Goal: Task Accomplishment & Management: Manage account settings

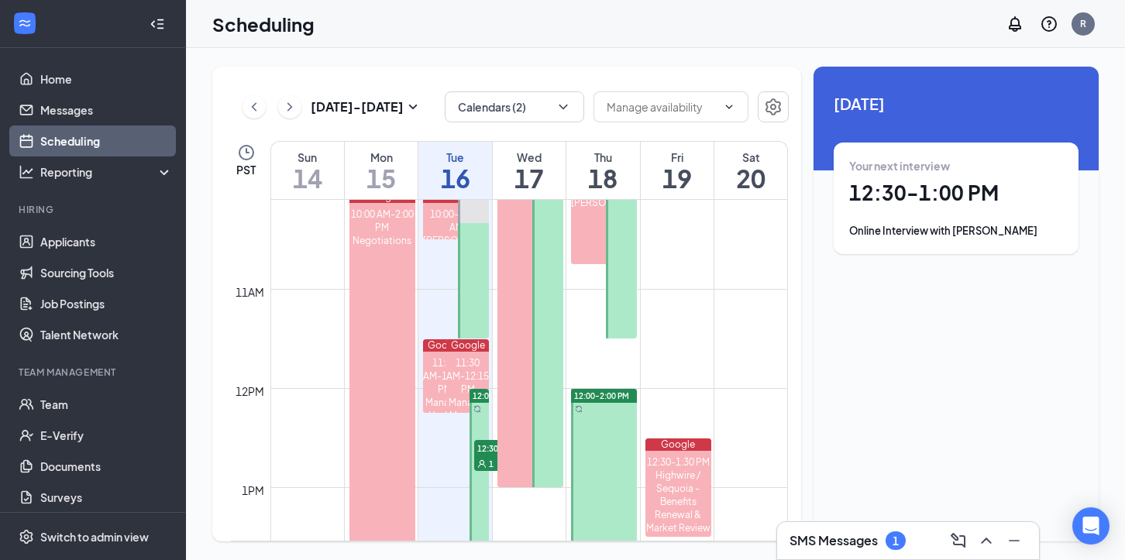
scroll to position [1008, 0]
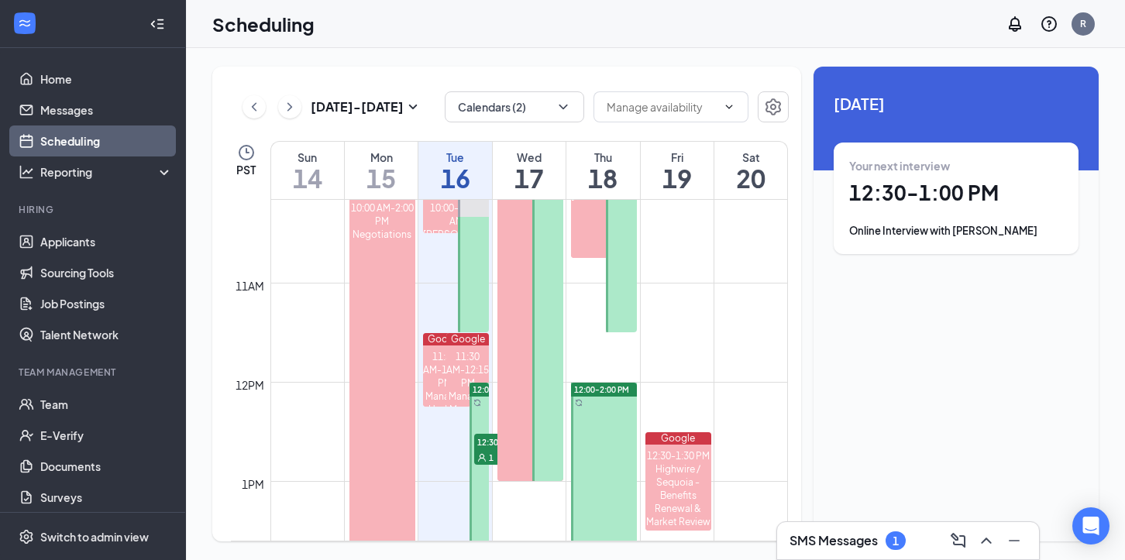
click at [486, 453] on icon "User" at bounding box center [481, 457] width 9 height 9
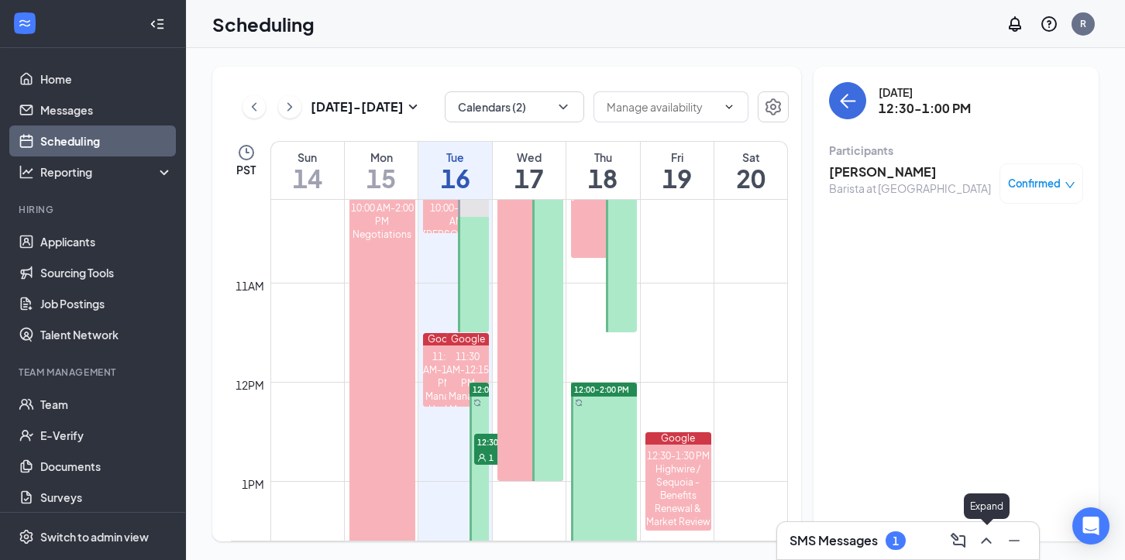
click at [985, 538] on icon "ChevronUp" at bounding box center [986, 541] width 10 height 6
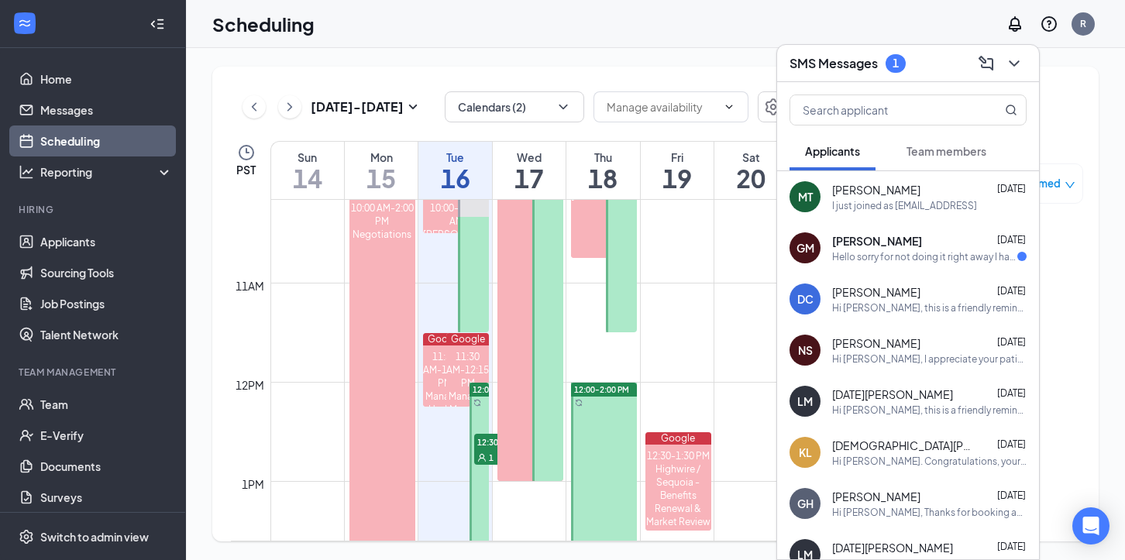
click at [880, 257] on div "Hello sorry for not doing it right away I have uploaded the video now" at bounding box center [924, 256] width 185 height 13
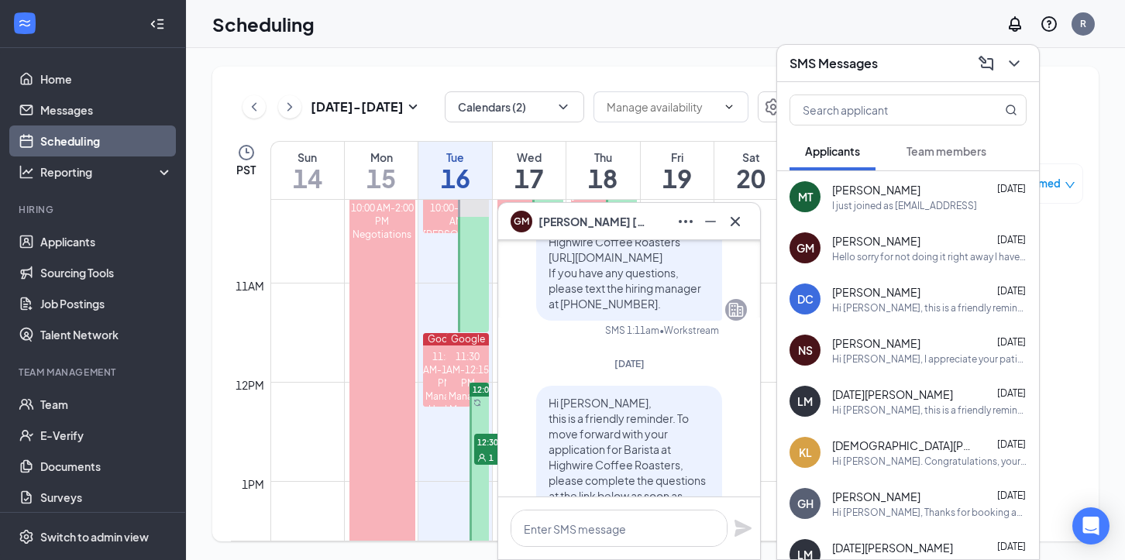
scroll to position [-934, 0]
click at [86, 239] on link "Applicants" at bounding box center [106, 241] width 132 height 31
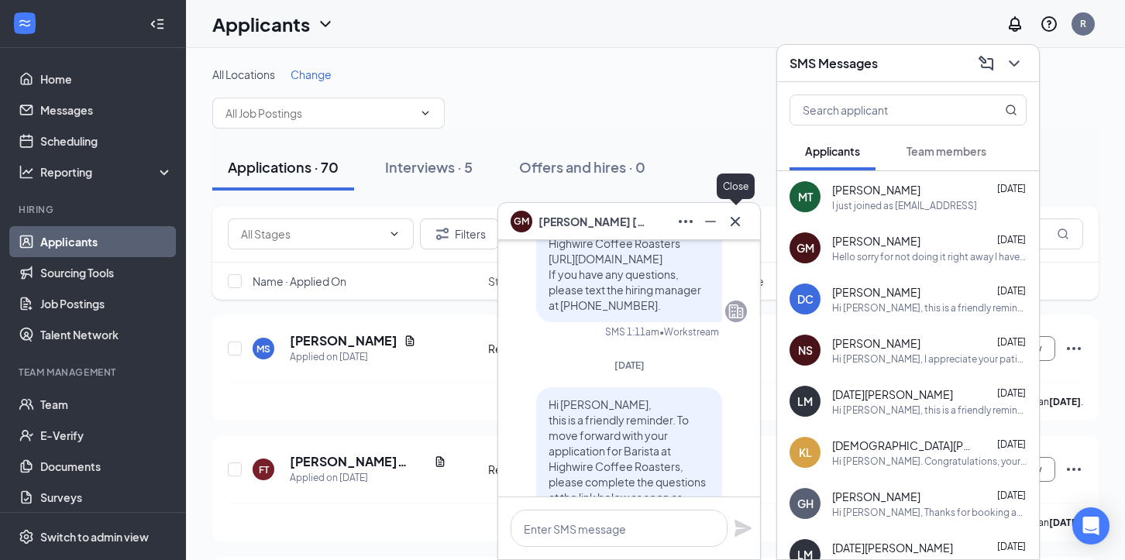
click at [732, 221] on icon "Cross" at bounding box center [735, 221] width 19 height 19
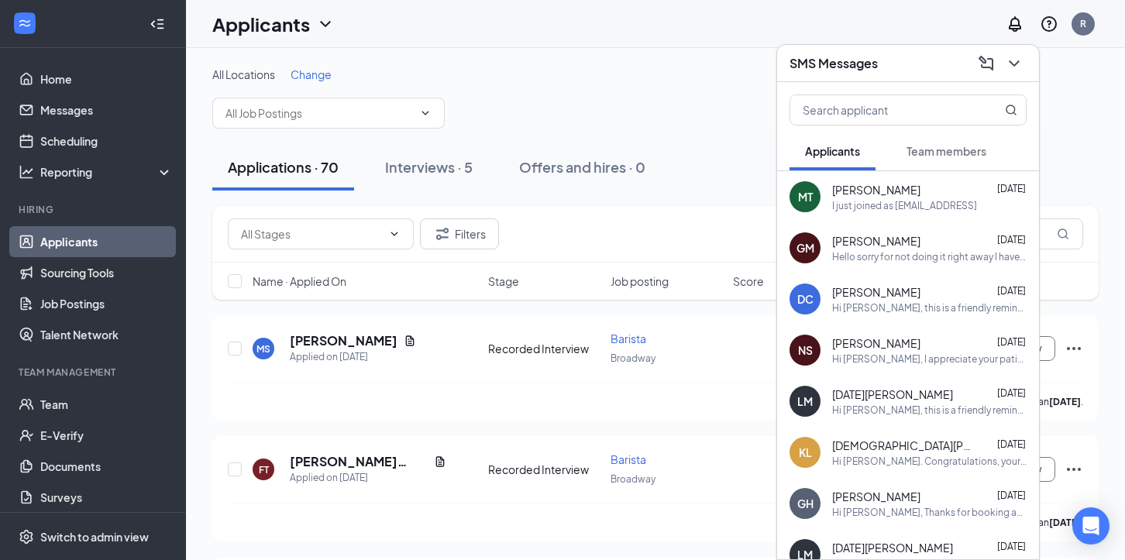
click at [757, 89] on div "All Locations Change" at bounding box center [655, 98] width 886 height 62
click at [1013, 60] on icon "ChevronDown" at bounding box center [1014, 63] width 19 height 19
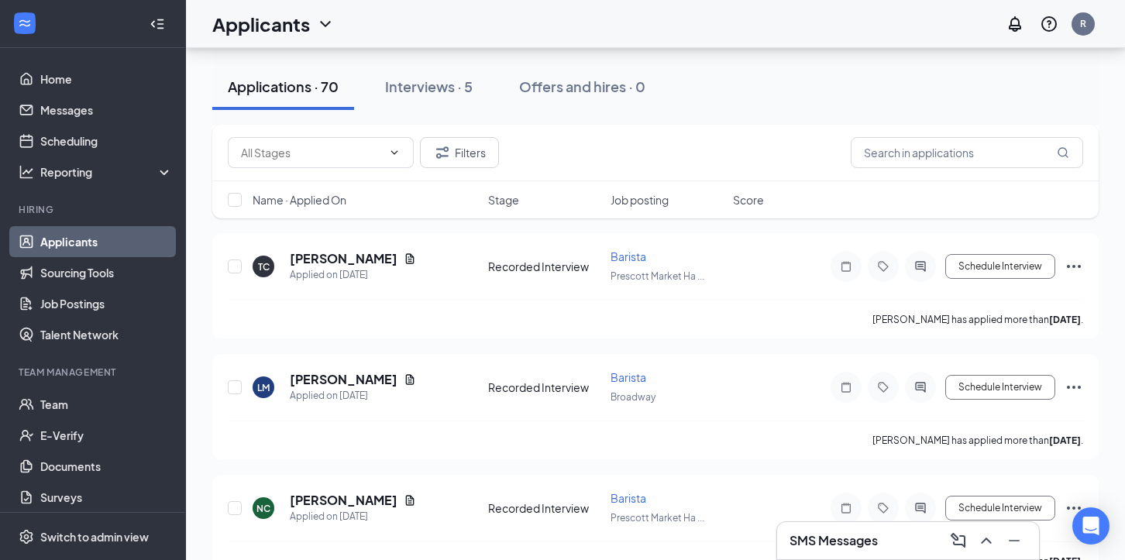
scroll to position [4687, 0]
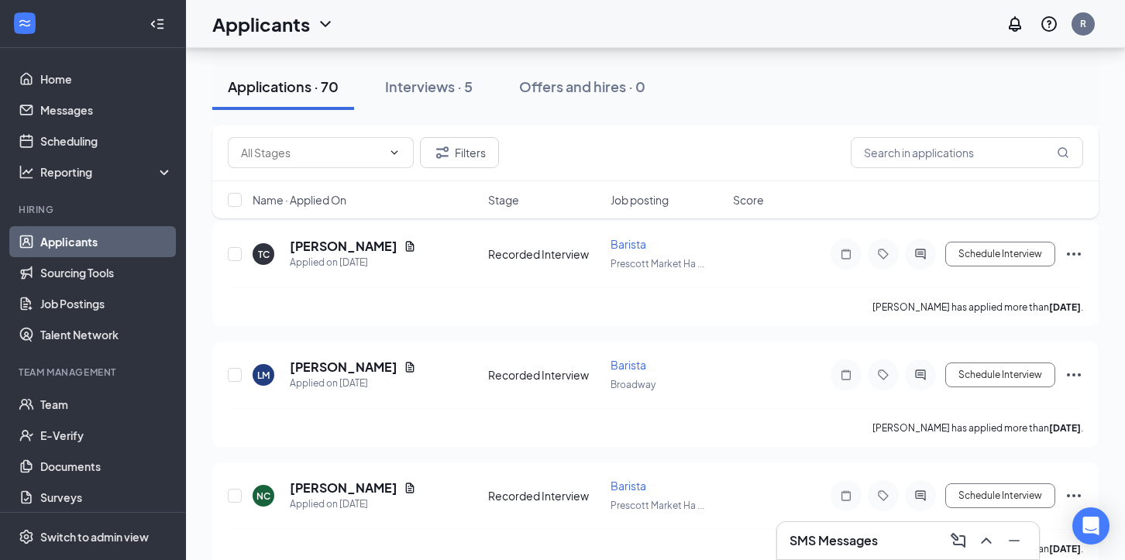
click at [644, 201] on span "Job posting" at bounding box center [639, 199] width 58 height 15
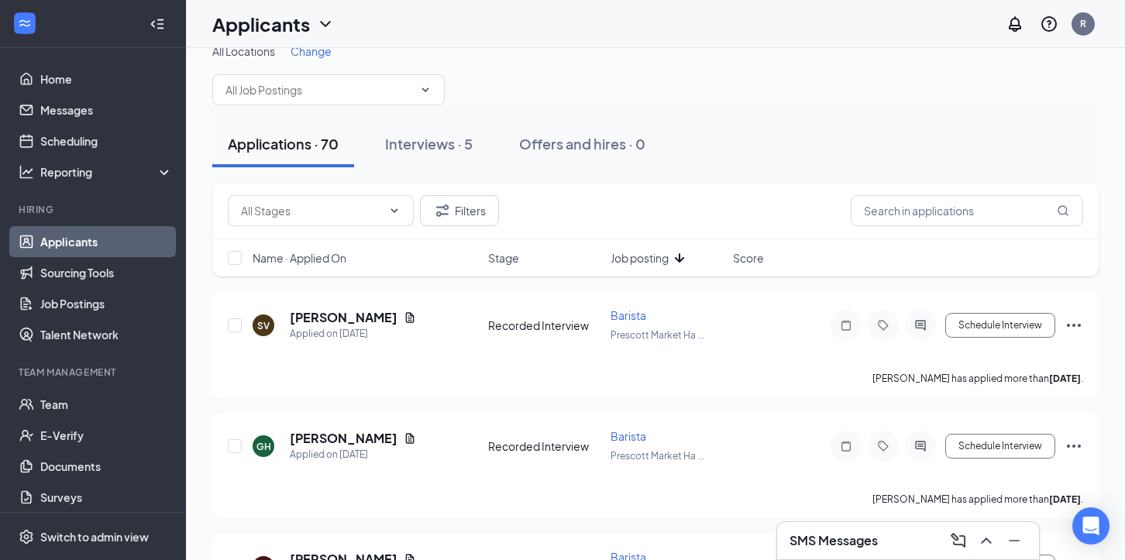
scroll to position [22, 0]
click at [501, 260] on span "Stage" at bounding box center [503, 258] width 31 height 15
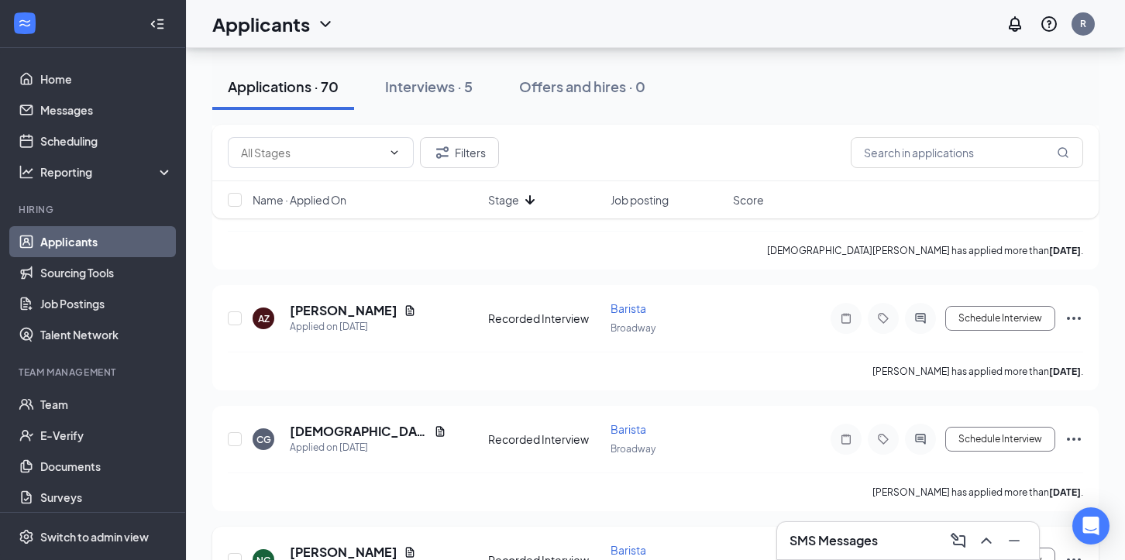
scroll to position [7854, 0]
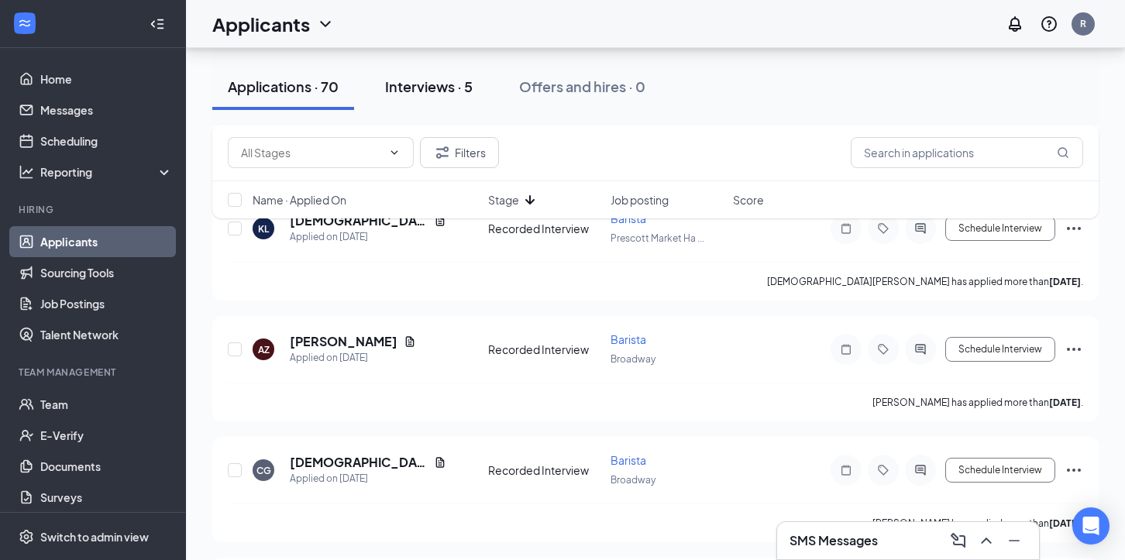
click at [421, 84] on div "Interviews · 5" at bounding box center [429, 86] width 88 height 19
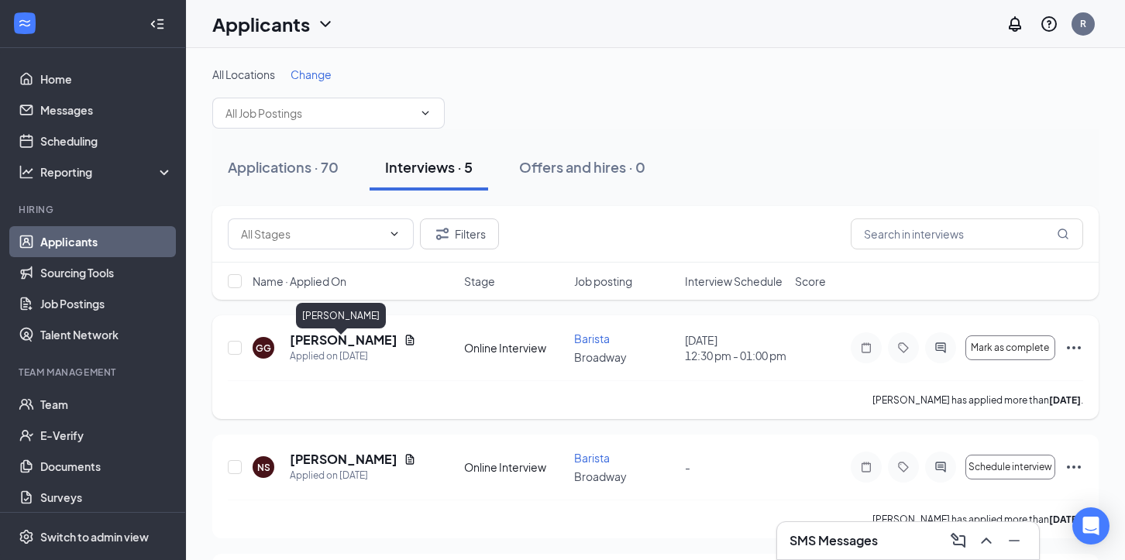
click at [349, 349] on h5 "[PERSON_NAME]" at bounding box center [344, 340] width 108 height 17
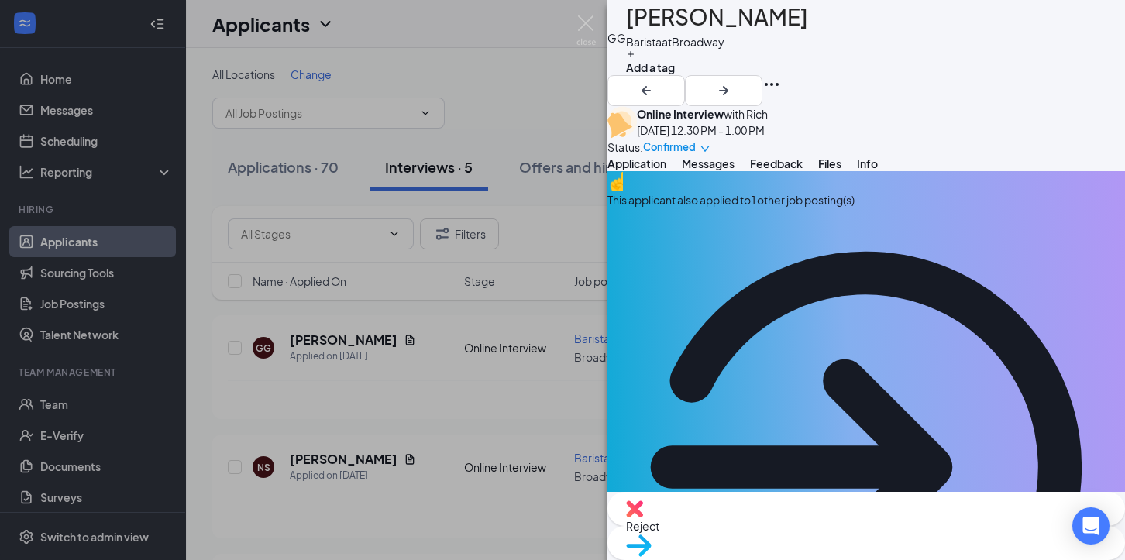
drag, startPoint x: 893, startPoint y: 364, endPoint x: 1023, endPoint y: 369, distance: 130.2
copy span "[EMAIL_ADDRESS][DOMAIN_NAME]"
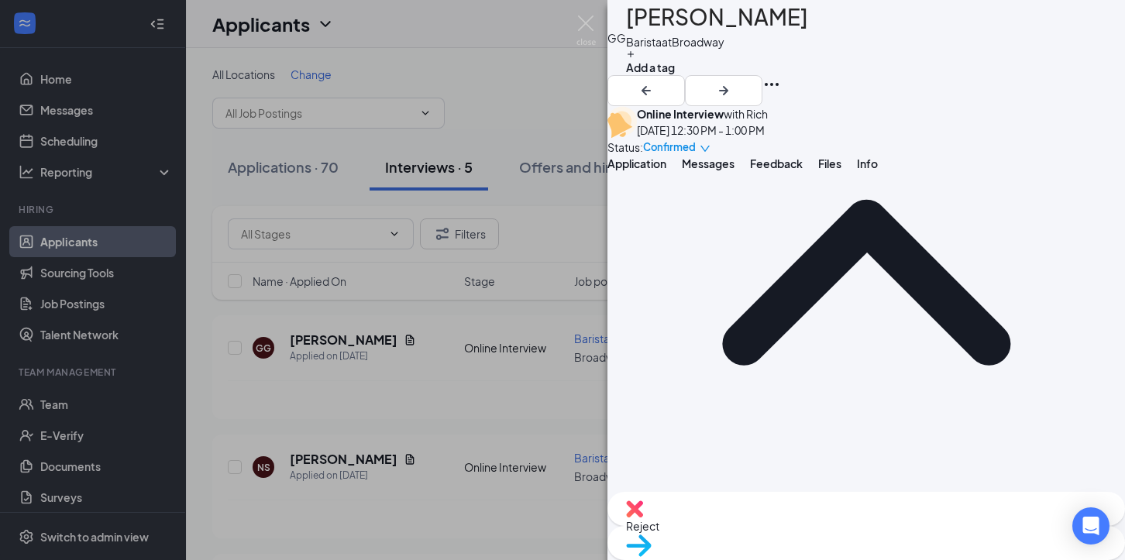
scroll to position [720, 0]
click at [598, 26] on div "GG [PERSON_NAME] at [GEOGRAPHIC_DATA] Add a tag Online Interview with Rich [DAT…" at bounding box center [562, 280] width 1125 height 560
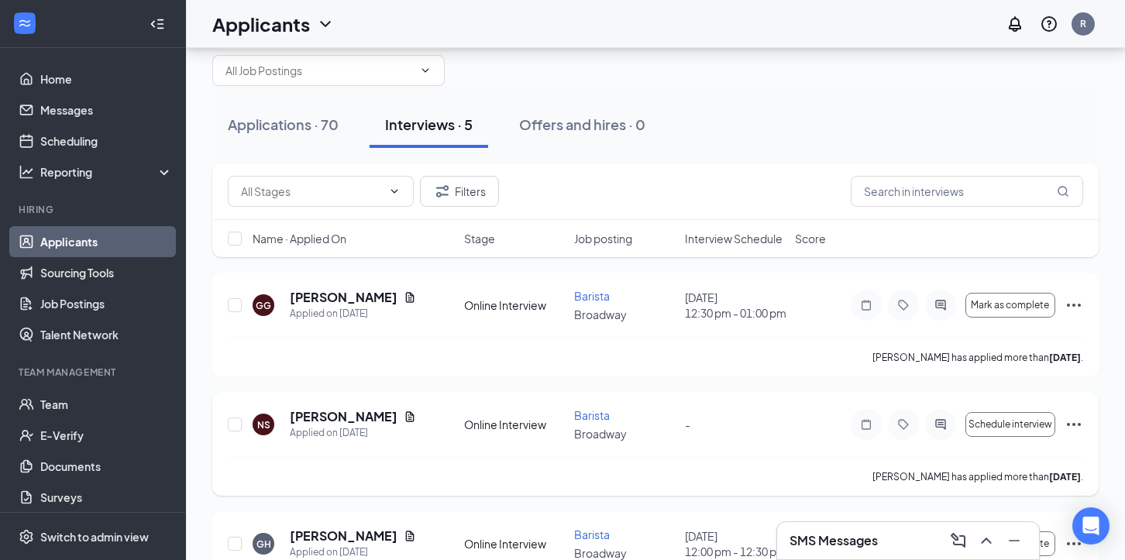
scroll to position [66, 0]
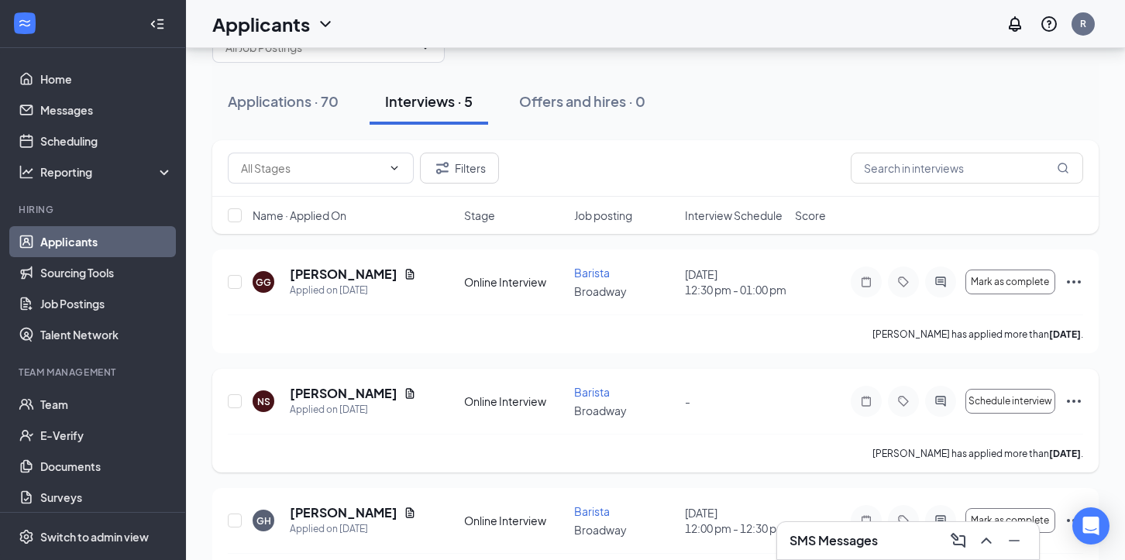
click at [1071, 407] on icon "Ellipses" at bounding box center [1073, 401] width 19 height 19
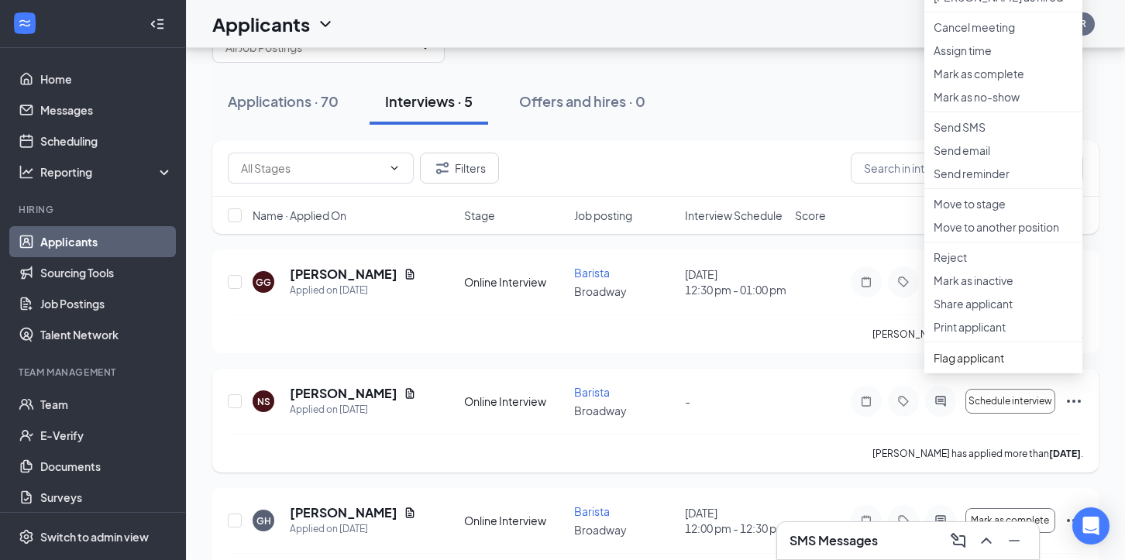
click at [795, 421] on div "NS [PERSON_NAME] Applied on [DATE] Online Interview Barista Broadway - Schedule…" at bounding box center [655, 409] width 855 height 50
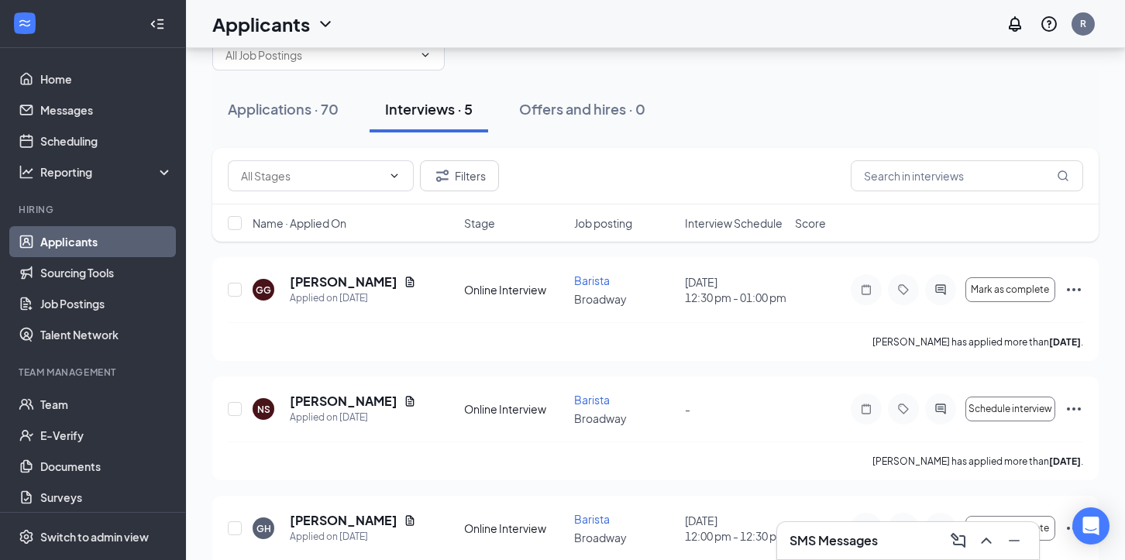
scroll to position [0, 0]
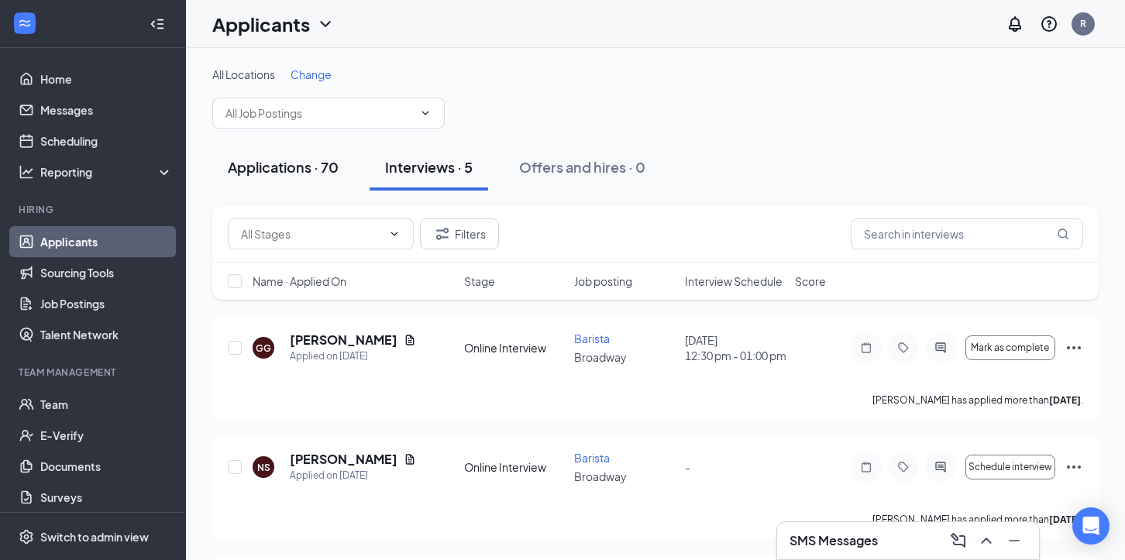
click at [293, 167] on div "Applications · 70" at bounding box center [283, 166] width 111 height 19
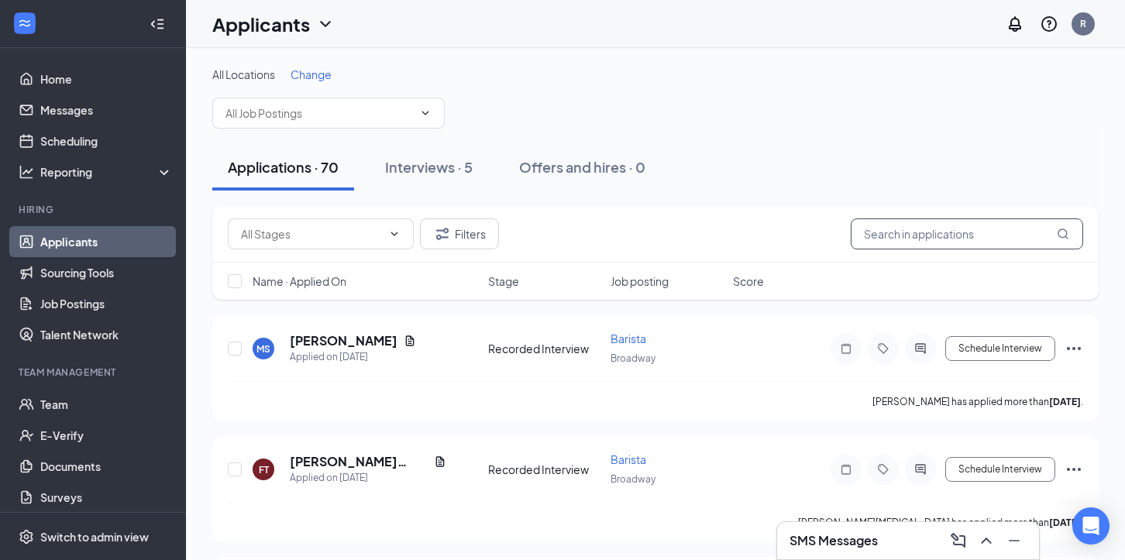
click at [954, 229] on input "text" at bounding box center [967, 233] width 232 height 31
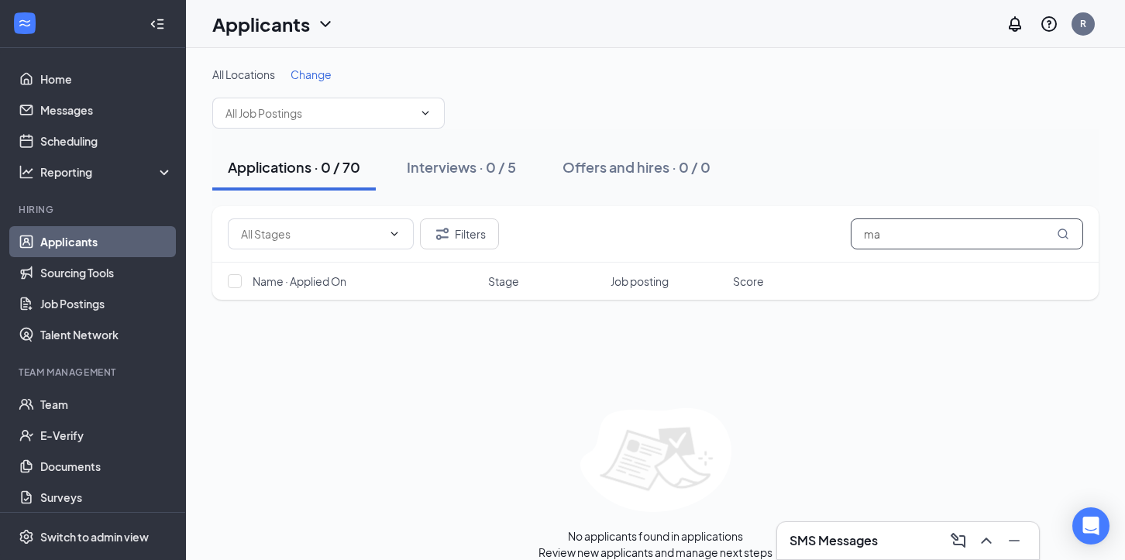
type input "m"
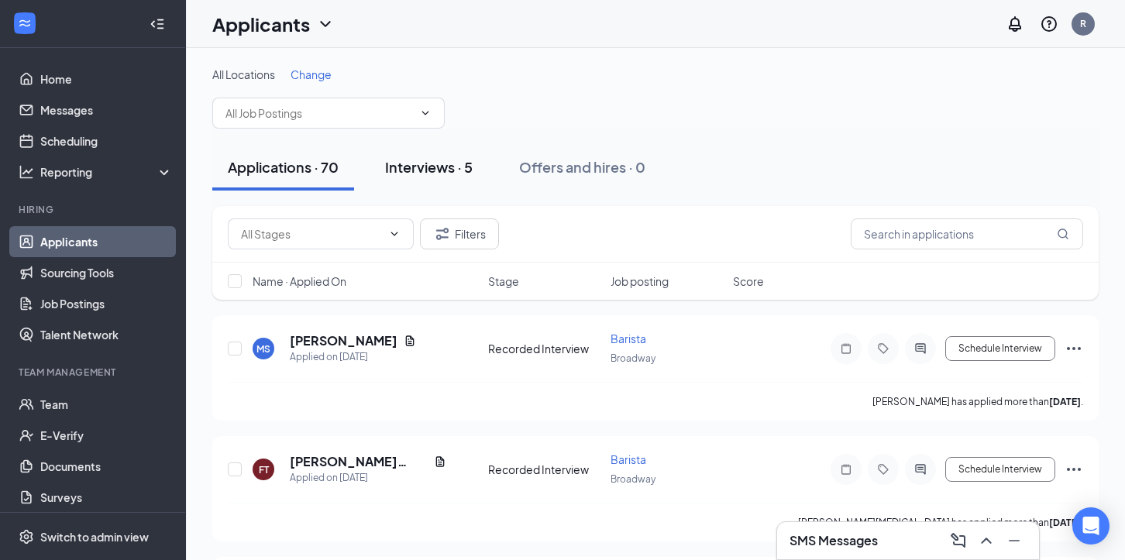
click at [434, 162] on div "Interviews · 5" at bounding box center [429, 166] width 88 height 19
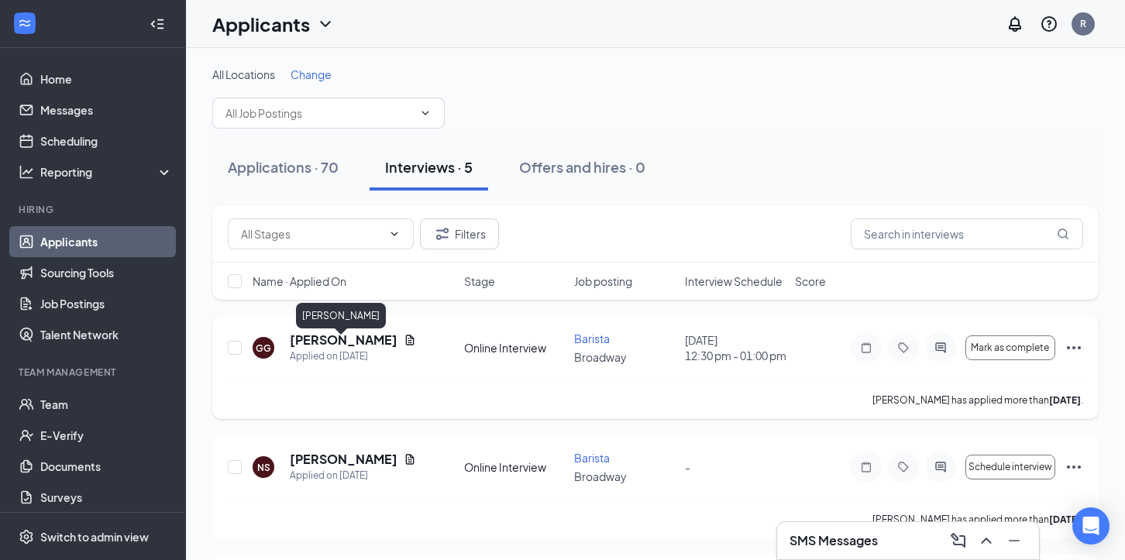
click at [360, 345] on h5 "[PERSON_NAME]" at bounding box center [344, 340] width 108 height 17
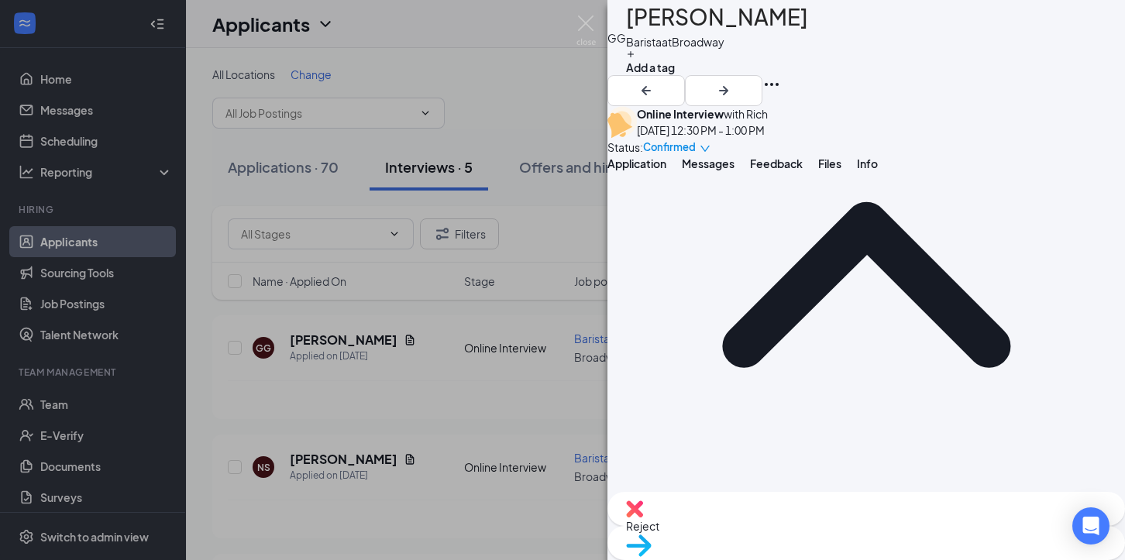
scroll to position [711, 0]
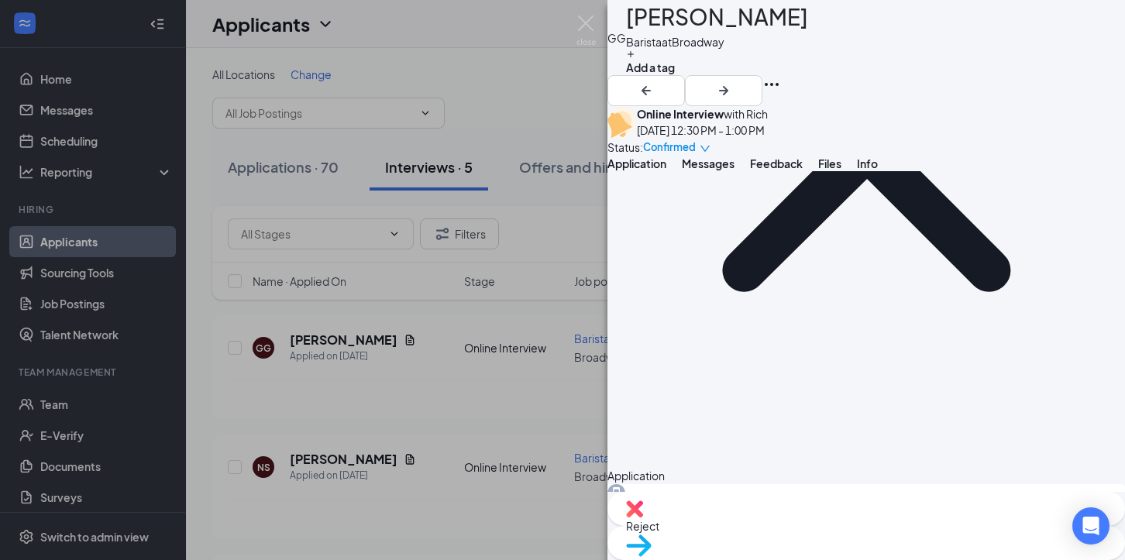
scroll to position [811, 0]
